Goal: Obtain resource: Download file/media

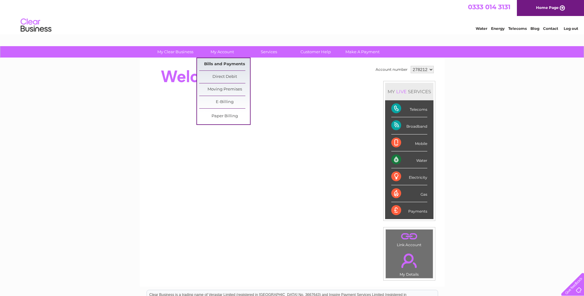
click at [216, 64] on link "Bills and Payments" at bounding box center [224, 64] width 51 height 12
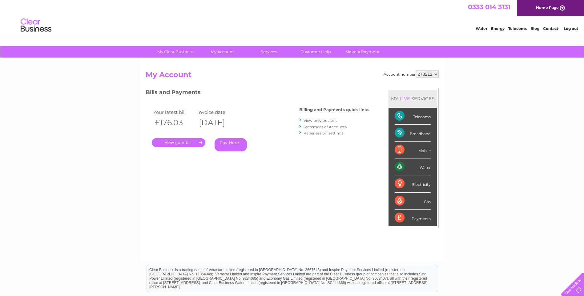
click at [177, 143] on link "." at bounding box center [179, 142] width 54 height 9
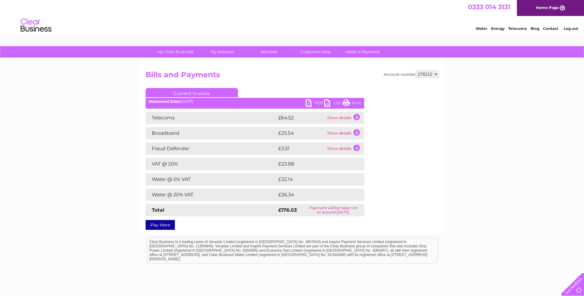
click at [318, 102] on link "PDF" at bounding box center [315, 103] width 18 height 9
